Goal: Find specific page/section: Find specific page/section

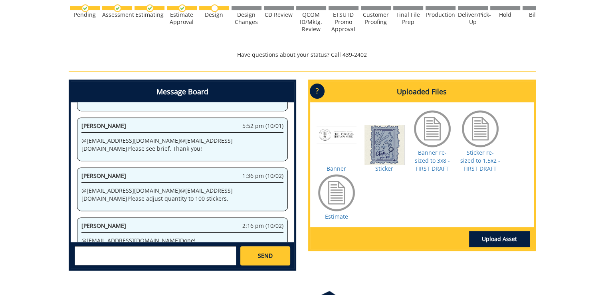
scroll to position [271, 0]
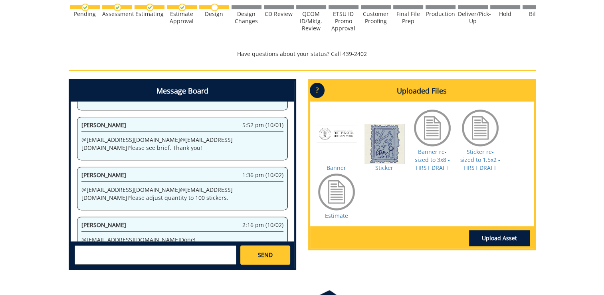
click at [345, 206] on div at bounding box center [337, 192] width 40 height 40
click at [327, 201] on div at bounding box center [337, 192] width 40 height 40
click at [332, 200] on div at bounding box center [337, 192] width 40 height 40
click at [338, 215] on link "Estimate" at bounding box center [336, 216] width 23 height 8
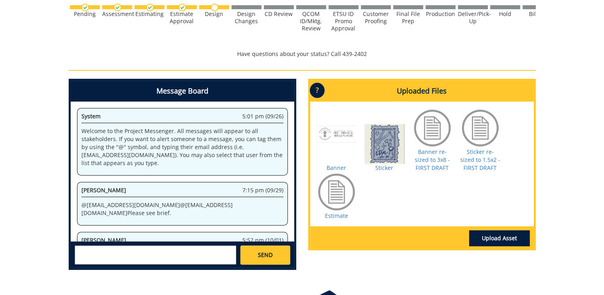
scroll to position [115, 0]
